Goal: Transaction & Acquisition: Purchase product/service

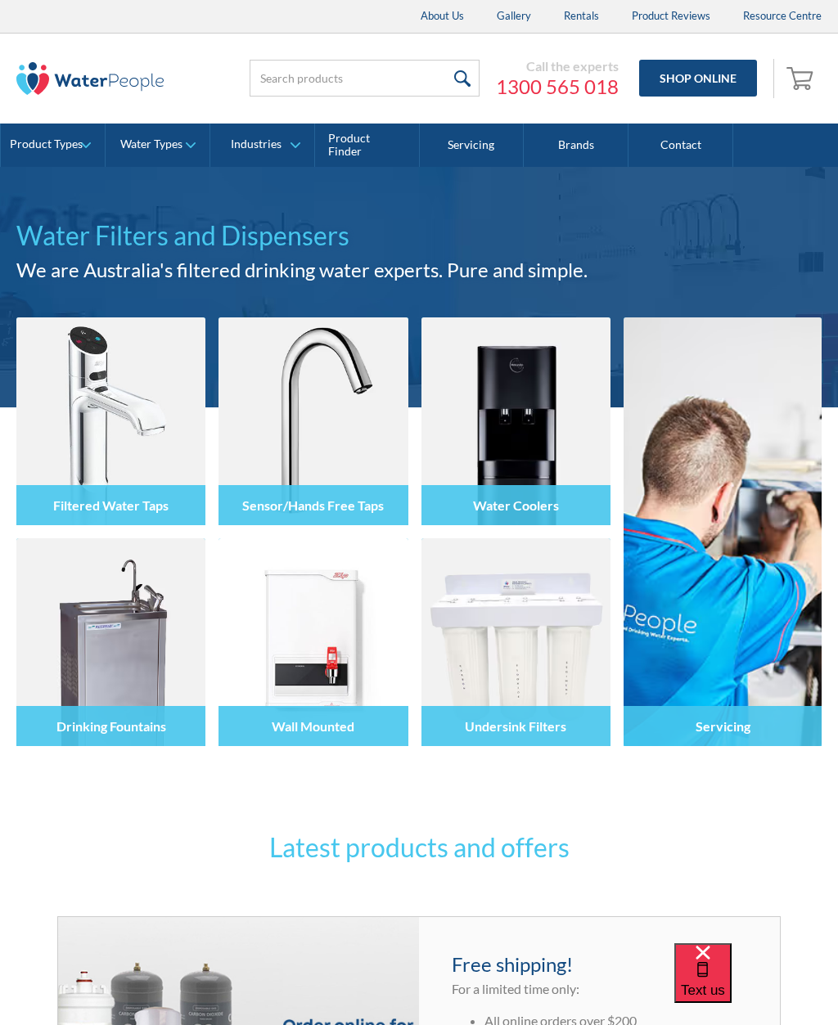
click at [588, 717] on div "Undersink Filters" at bounding box center [515, 726] width 189 height 40
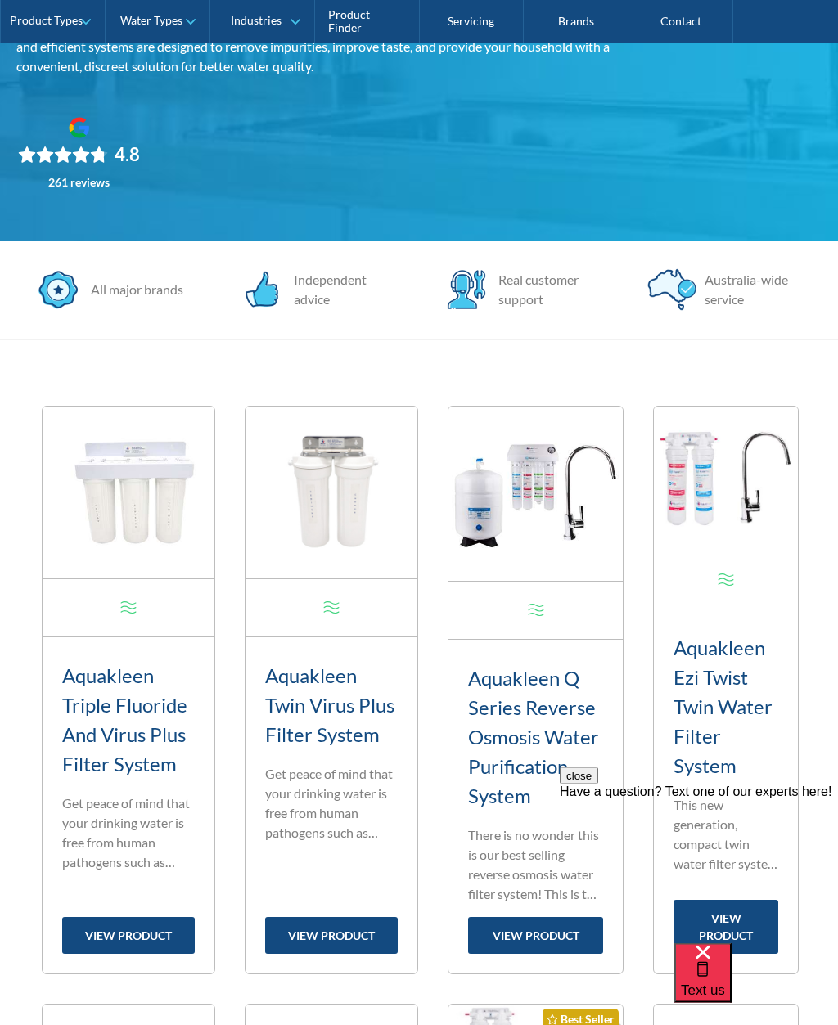
click at [749, 673] on h3 "Aquakleen Ezi Twist Twin Water Filter System" at bounding box center [725, 707] width 105 height 147
click at [731, 756] on h3 "Aquakleen Ezi Twist Twin Water Filter System" at bounding box center [725, 707] width 105 height 147
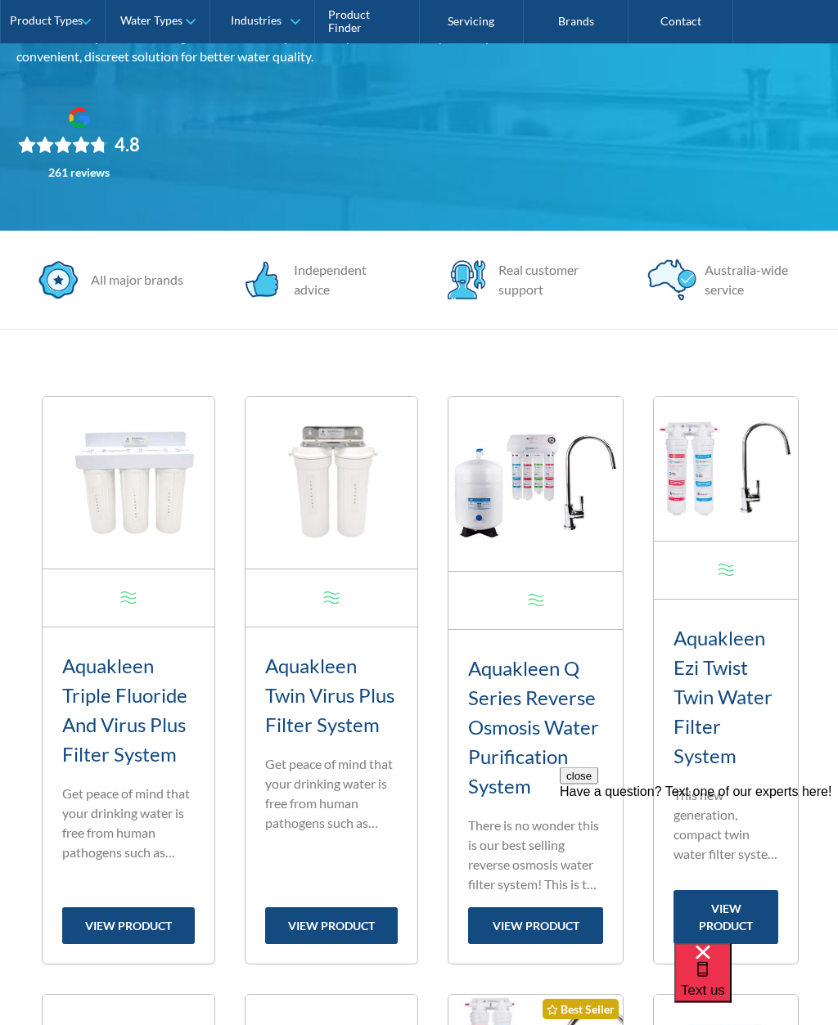
scroll to position [273, 0]
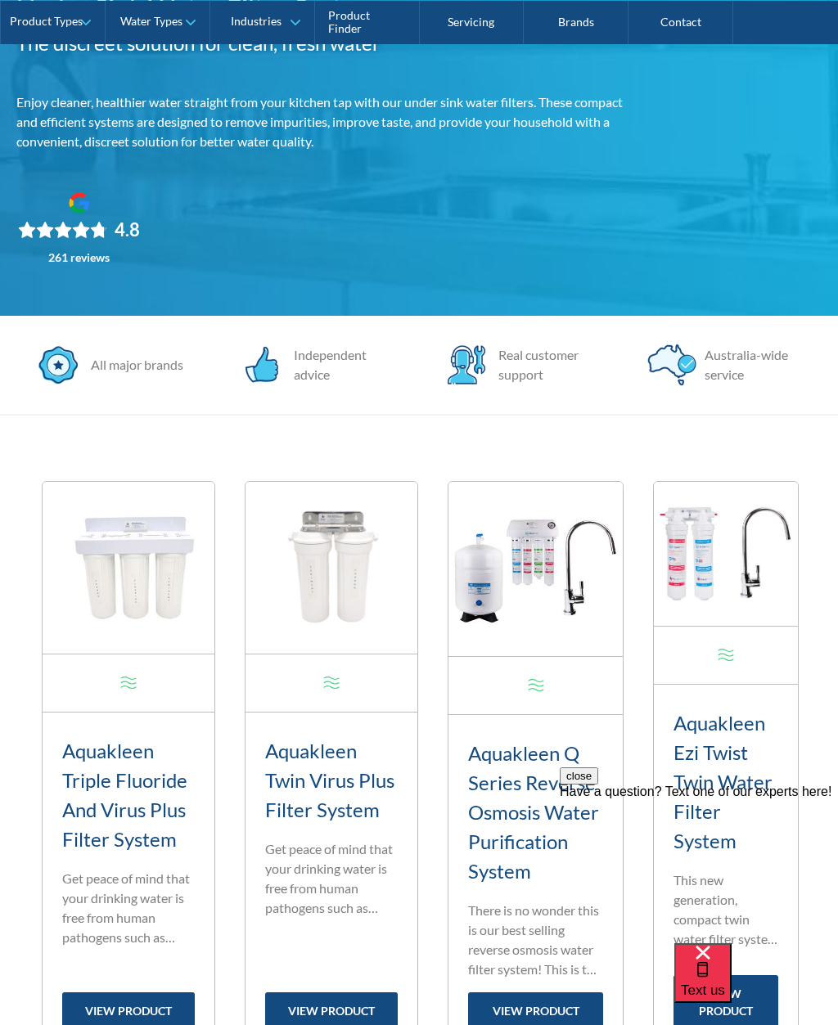
click at [214, 569] on img at bounding box center [129, 568] width 172 height 172
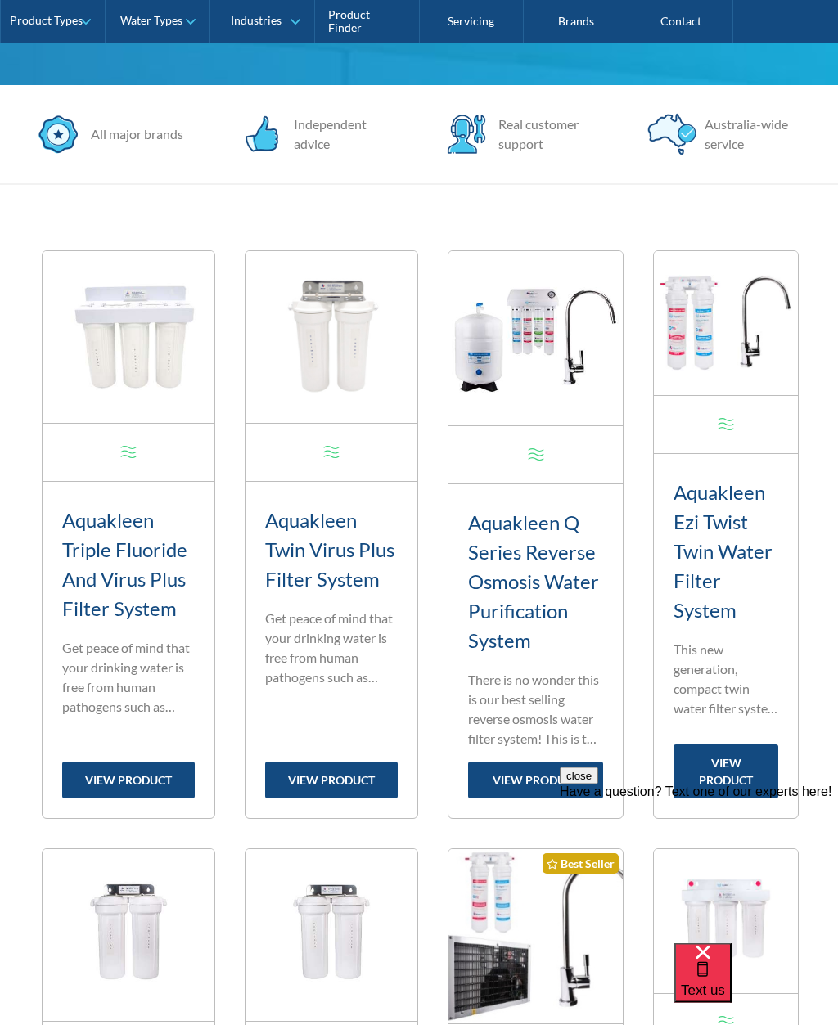
scroll to position [610, 0]
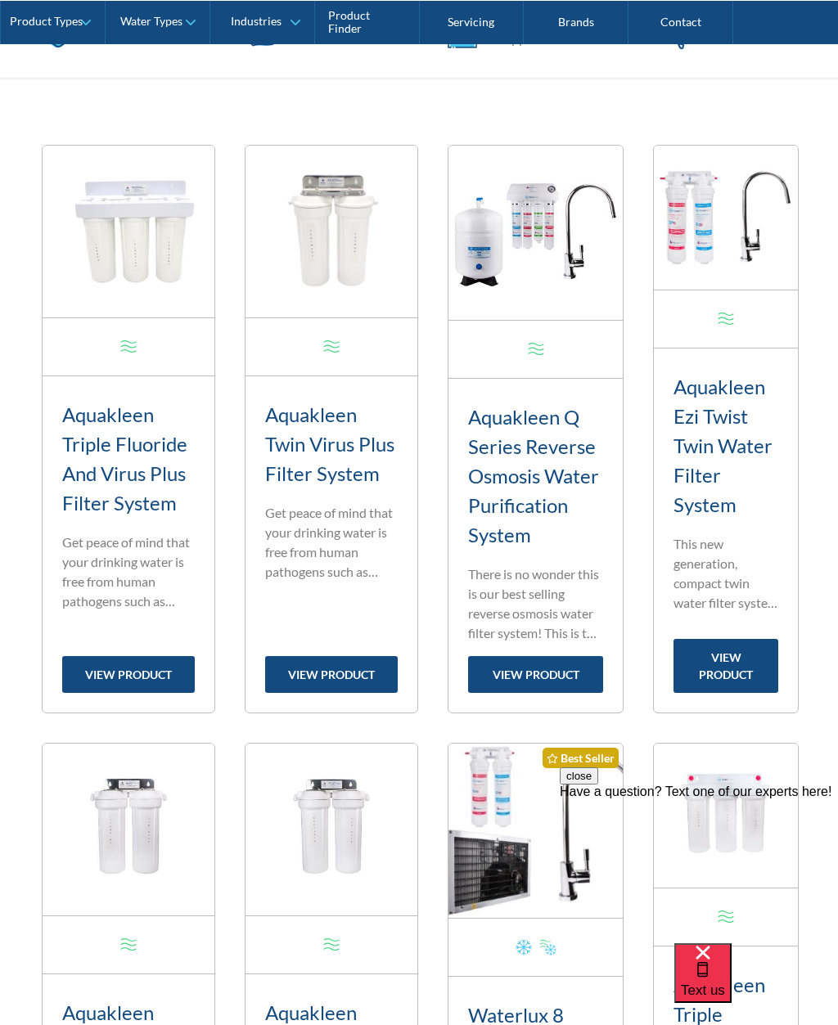
click at [731, 693] on link "view product" at bounding box center [725, 666] width 105 height 54
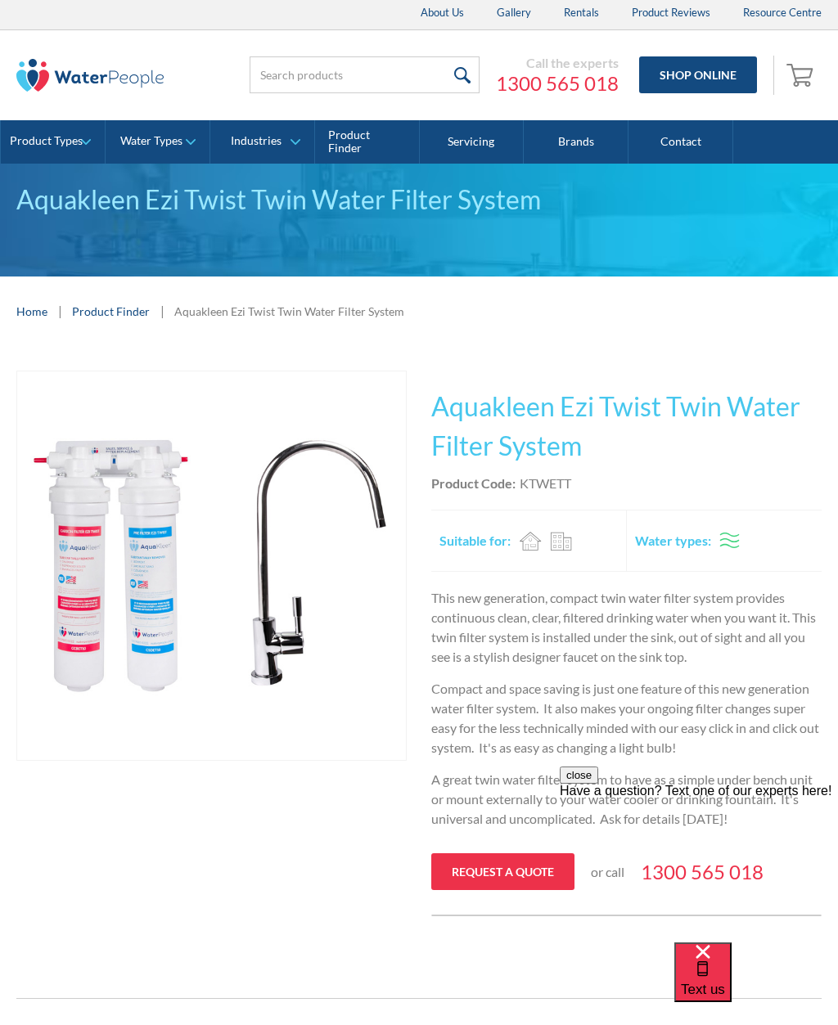
scroll to position [3, 0]
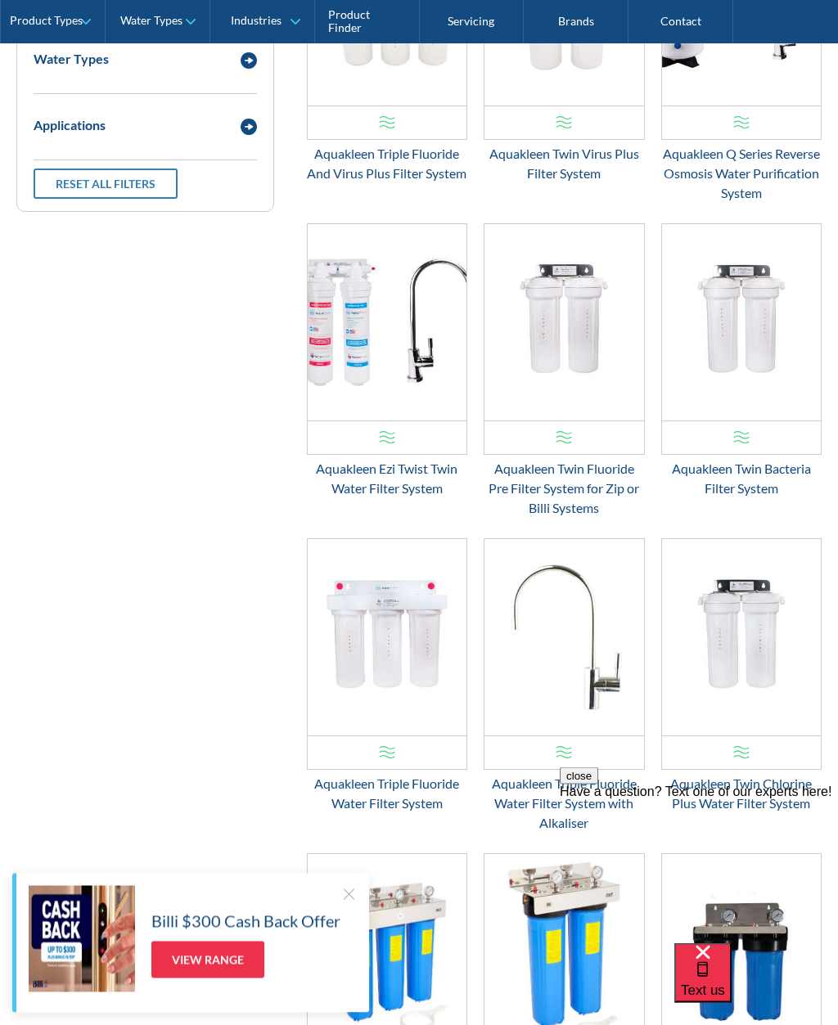
scroll to position [2323, 0]
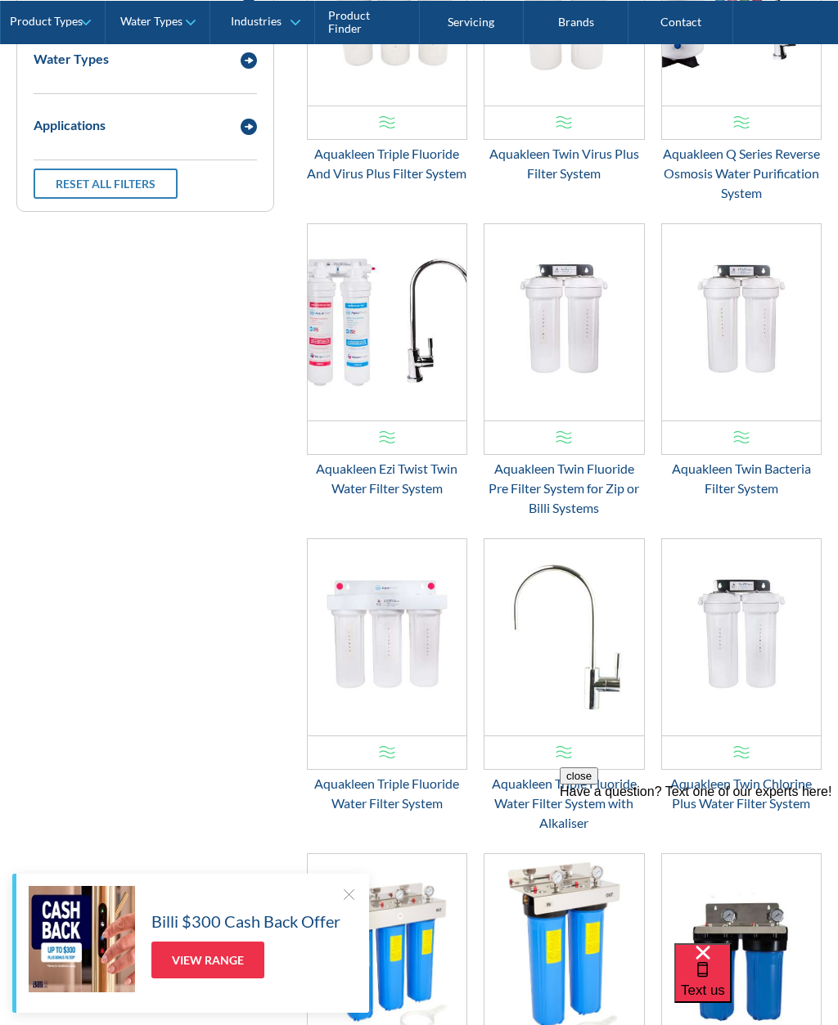
click at [347, 326] on img "Email Form 3" at bounding box center [387, 322] width 159 height 196
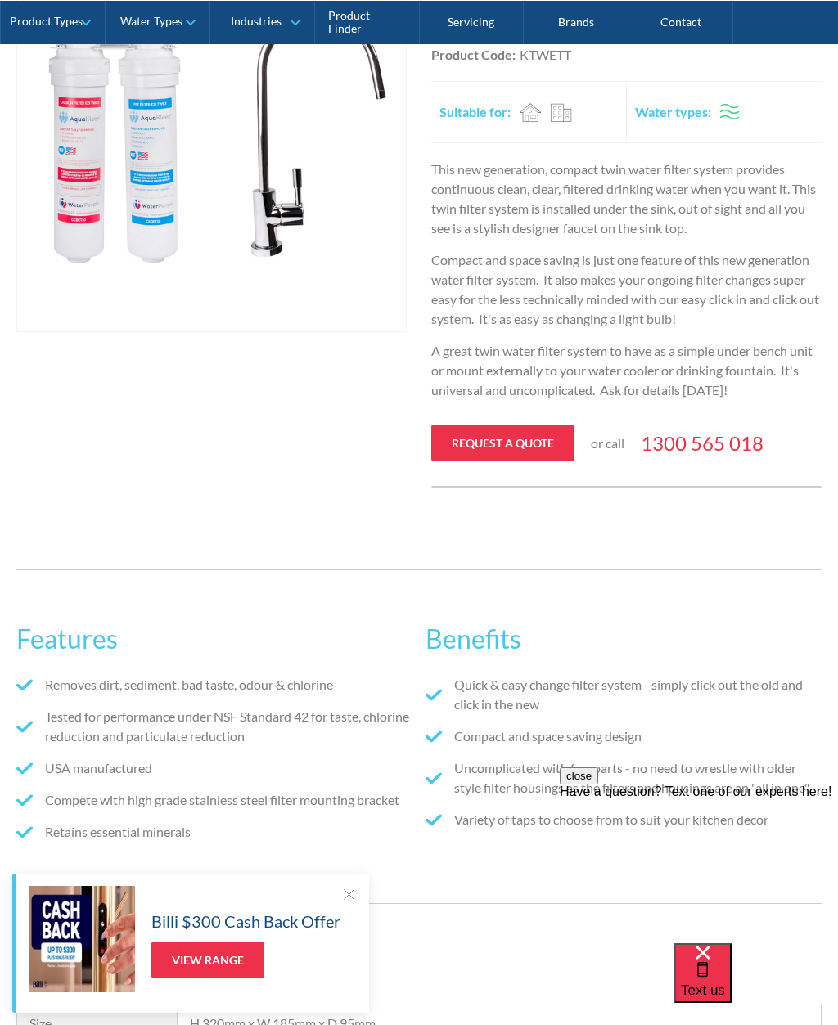
scroll to position [427, 0]
